Goal: Navigation & Orientation: Find specific page/section

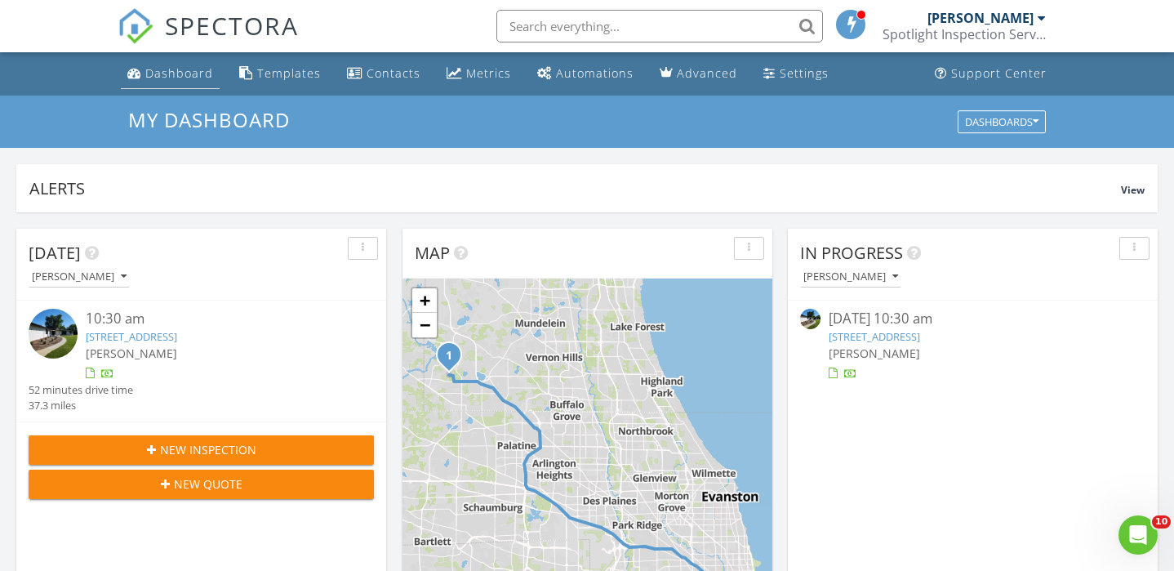
click at [169, 78] on div "Dashboard" at bounding box center [179, 73] width 68 height 16
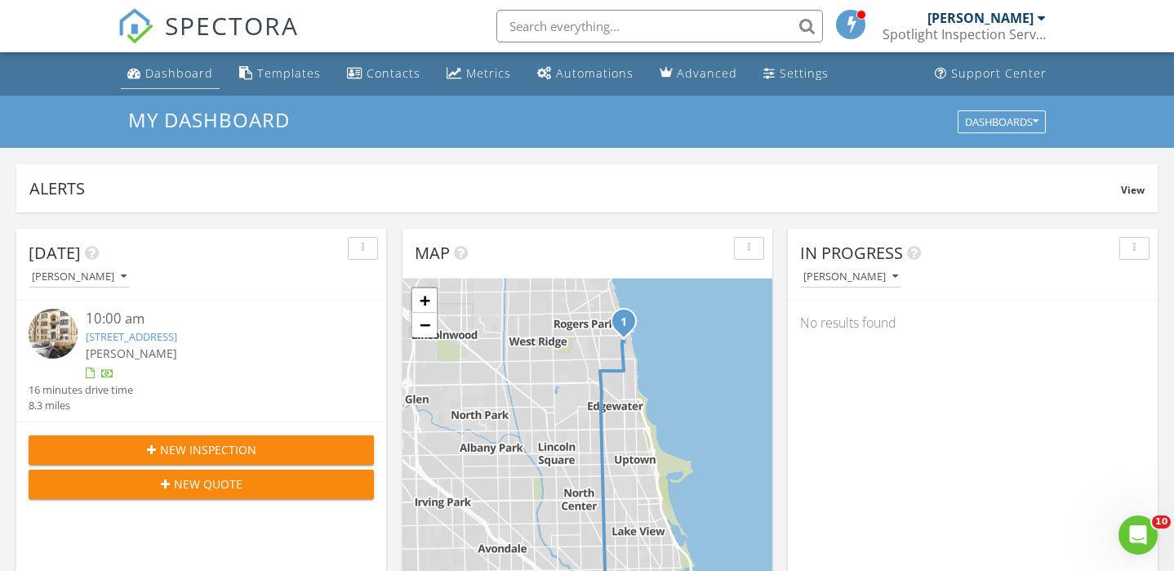
click at [162, 70] on div "Dashboard" at bounding box center [179, 73] width 68 height 16
